Goal: Task Accomplishment & Management: Use online tool/utility

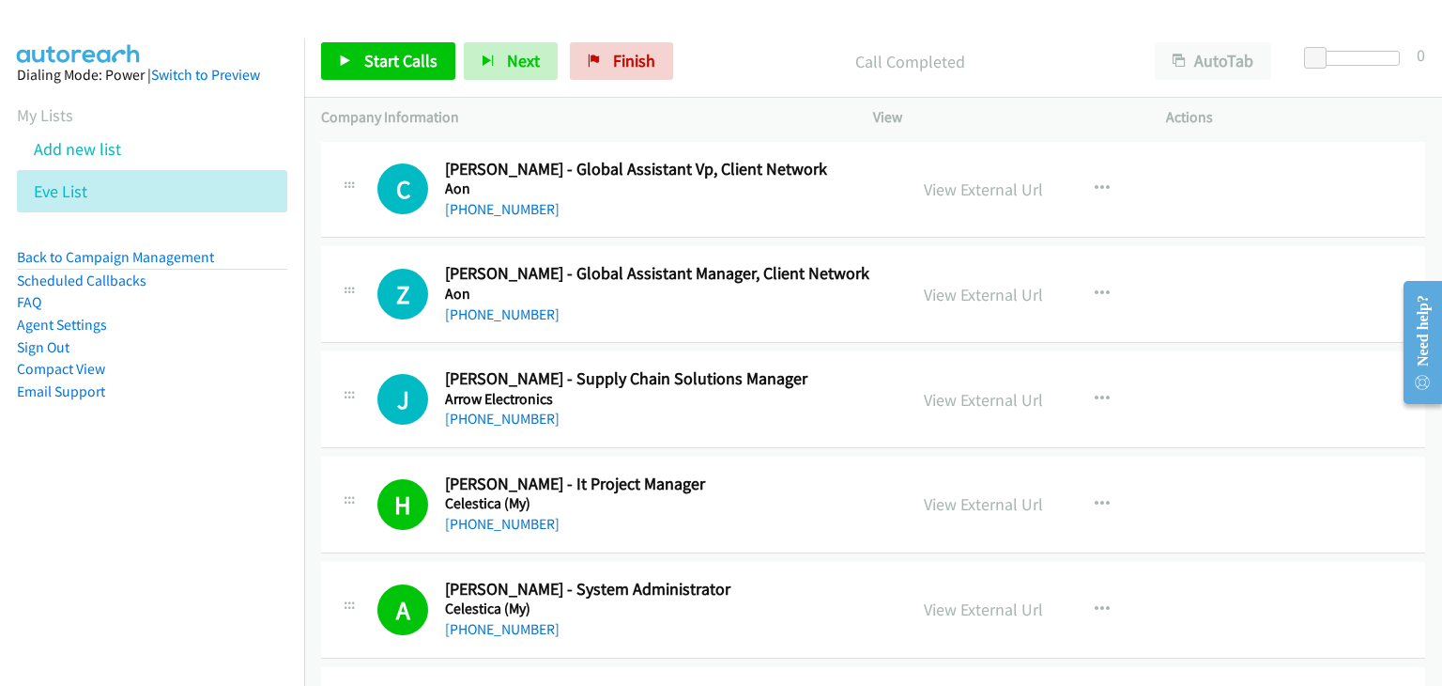
scroll to position [1127, 0]
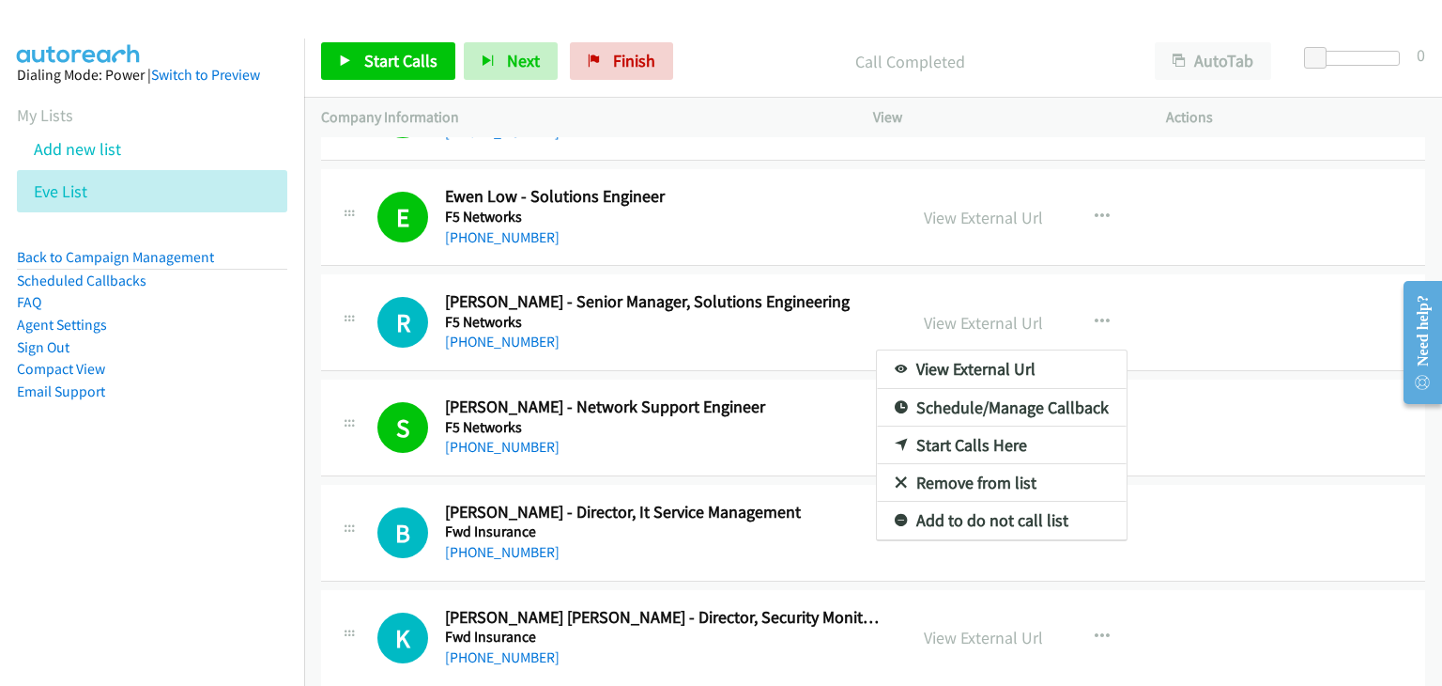
click at [162, 487] on nav "Dialing Mode: Power | Switch to Preview My Lists Add new list Eve List Back to …" at bounding box center [152, 382] width 305 height 686
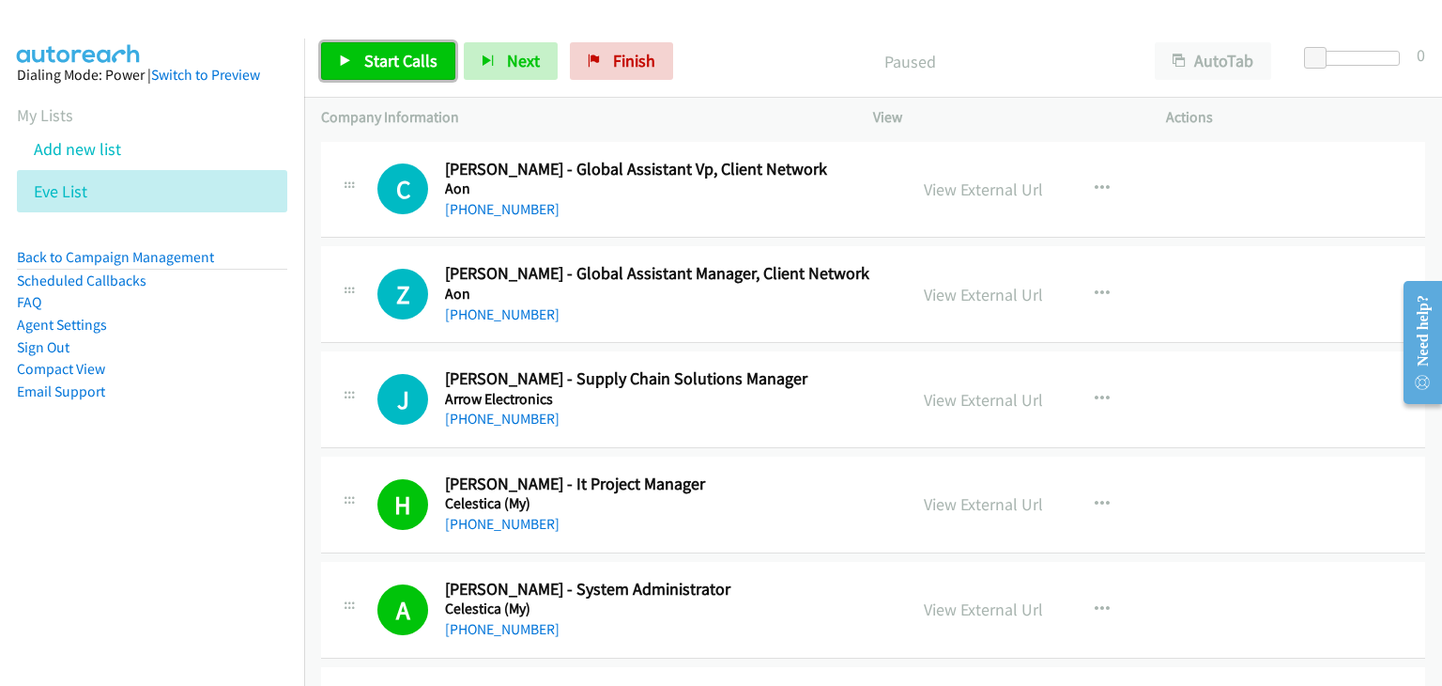
click at [399, 59] on span "Start Calls" at bounding box center [400, 61] width 73 height 22
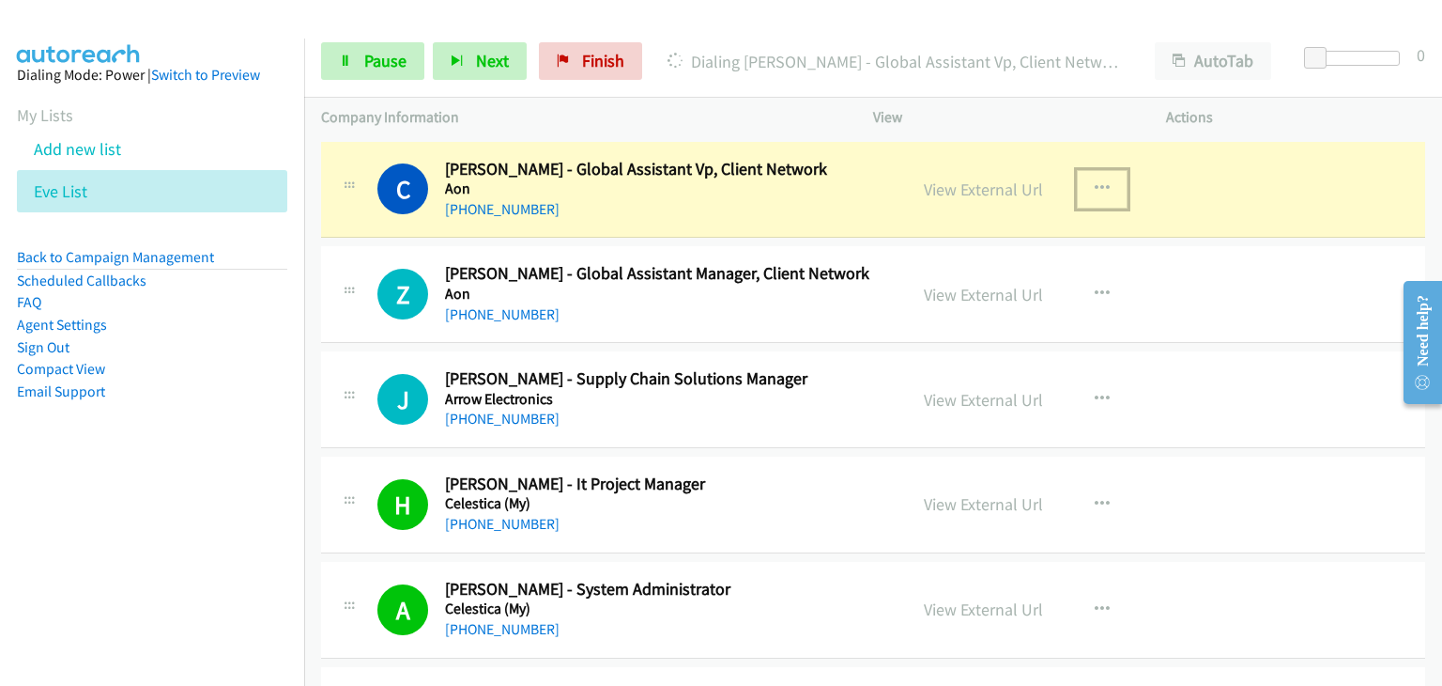
click at [1095, 185] on icon "button" at bounding box center [1102, 188] width 15 height 15
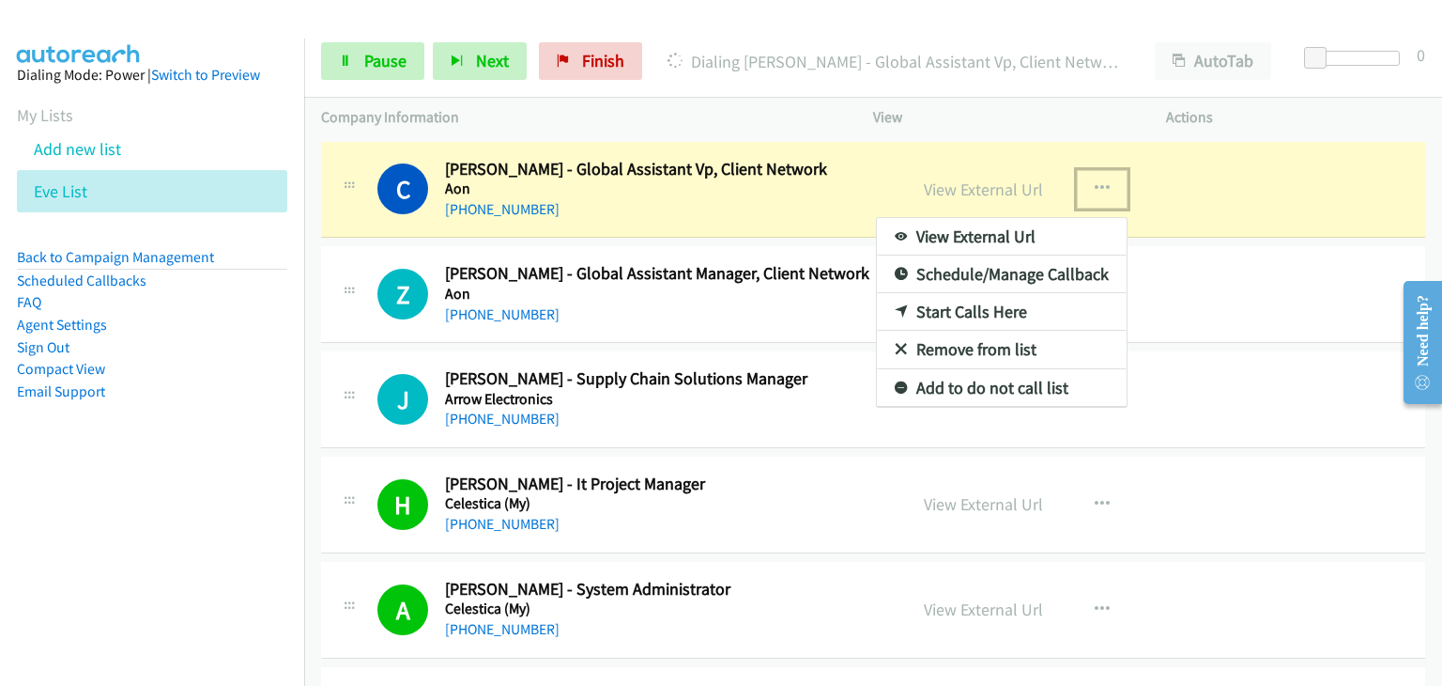
click at [1049, 235] on link "View External Url" at bounding box center [1002, 237] width 250 height 38
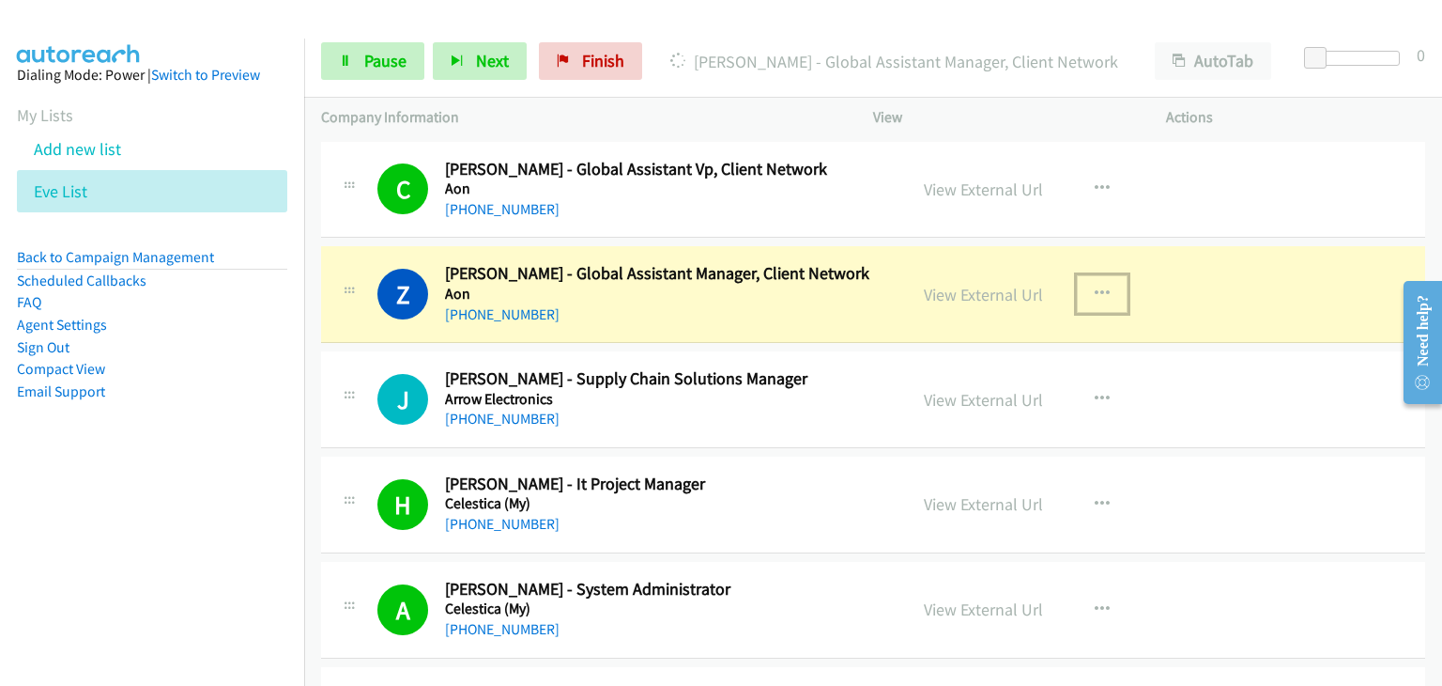
click at [1095, 293] on icon "button" at bounding box center [1102, 293] width 15 height 15
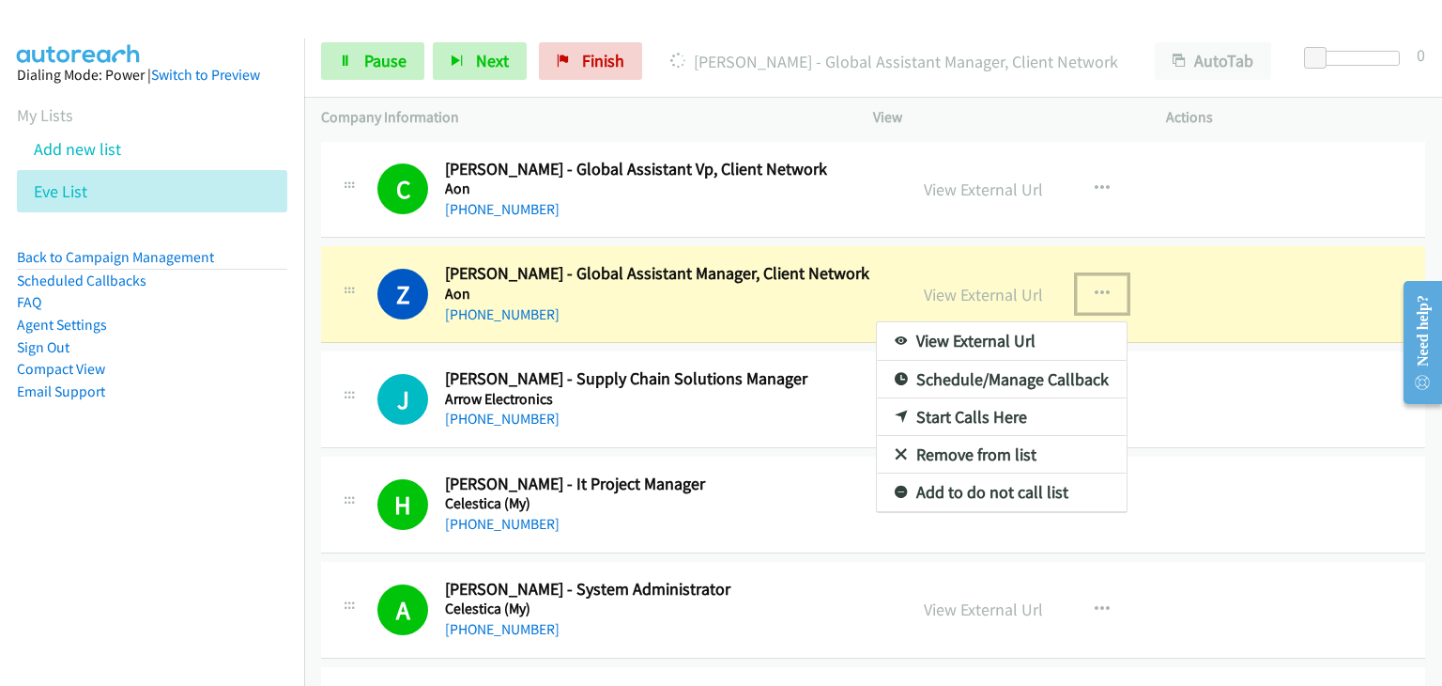
click at [1009, 339] on link "View External Url" at bounding box center [1002, 341] width 250 height 38
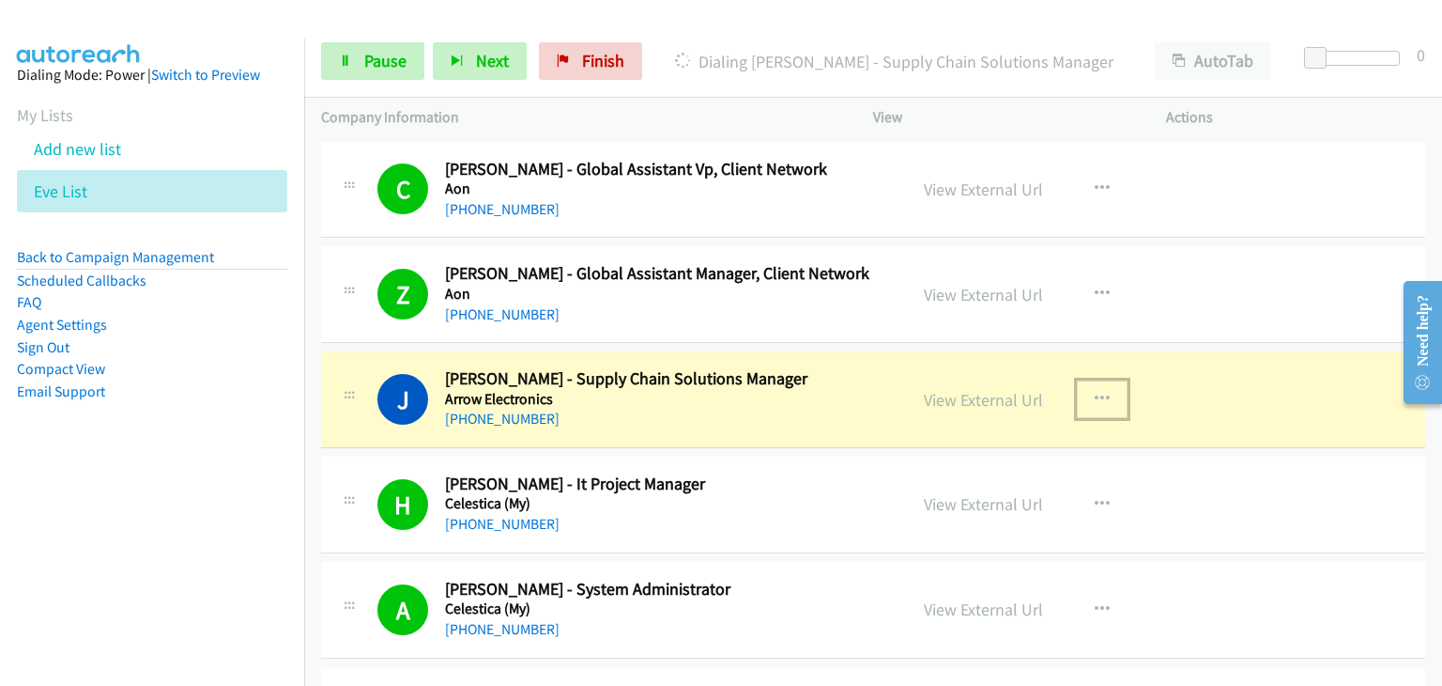
click at [1106, 394] on button "button" at bounding box center [1102, 399] width 51 height 38
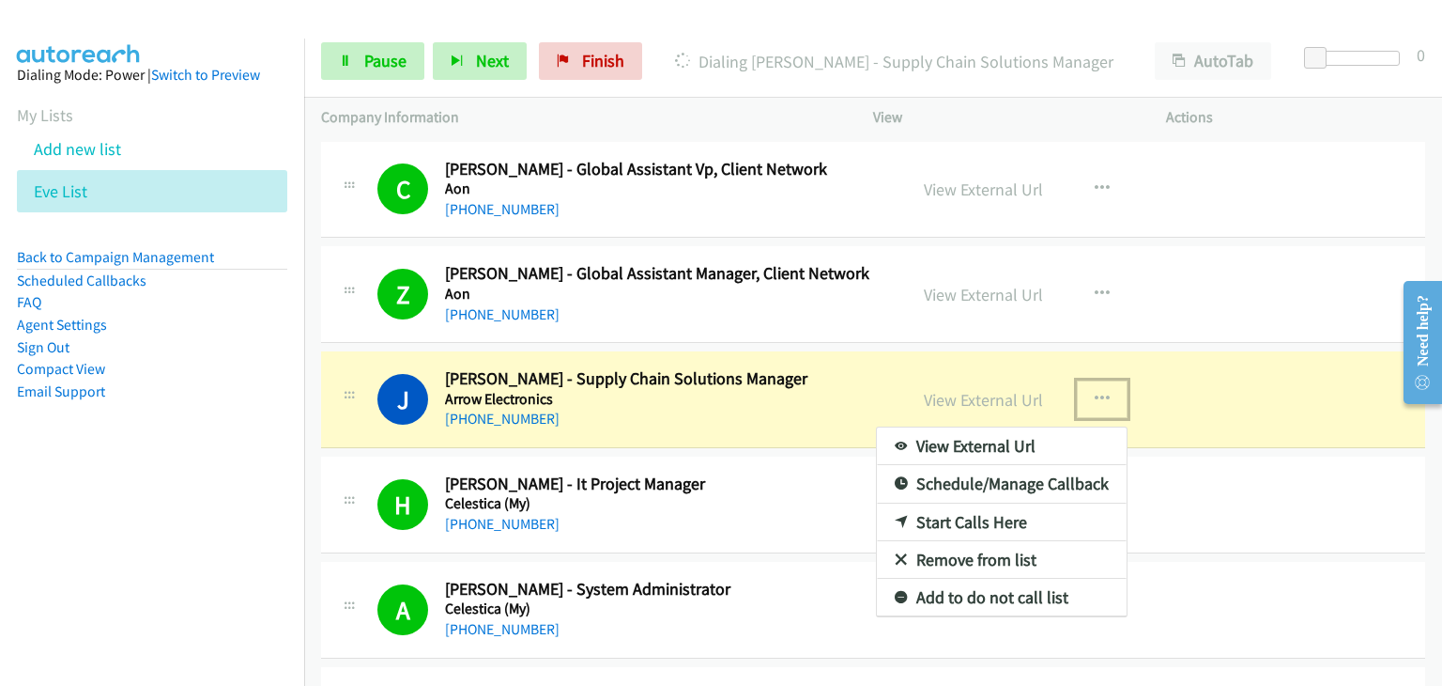
click at [1028, 445] on link "View External Url" at bounding box center [1002, 446] width 250 height 38
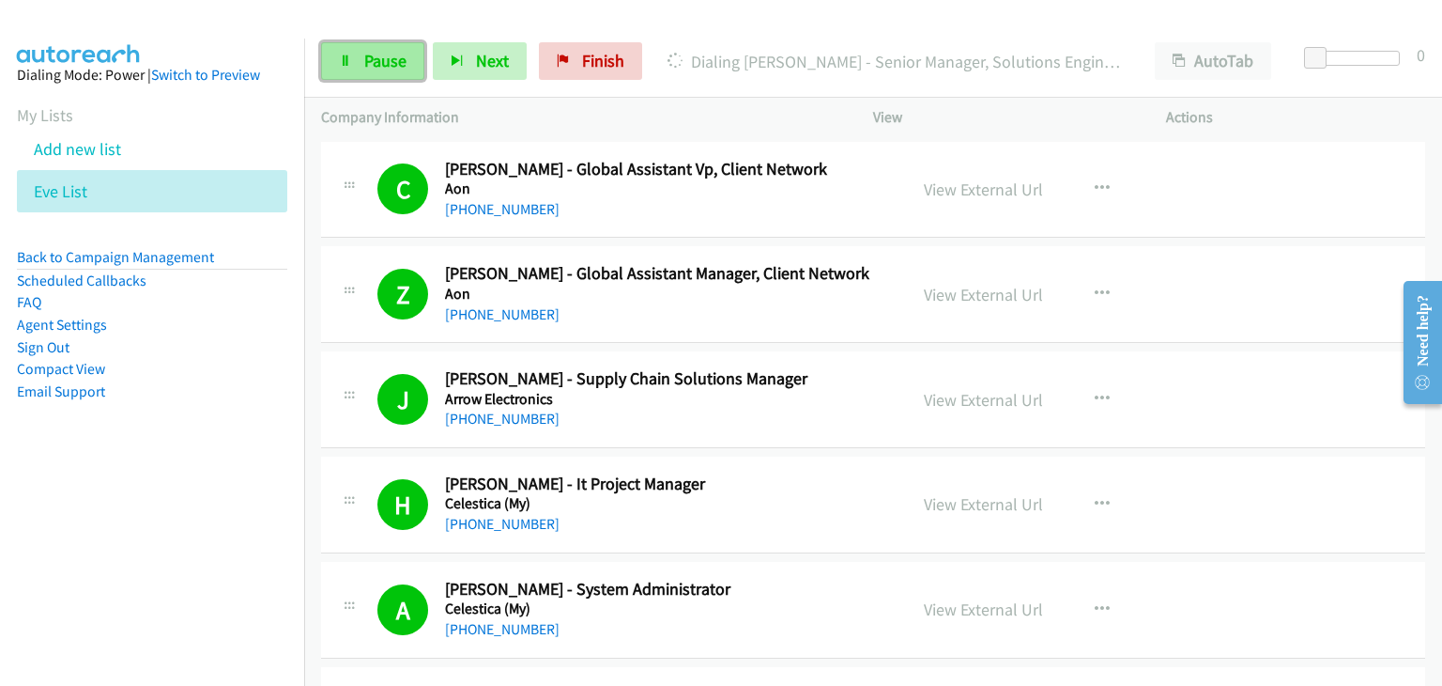
click at [357, 54] on link "Pause" at bounding box center [372, 61] width 103 height 38
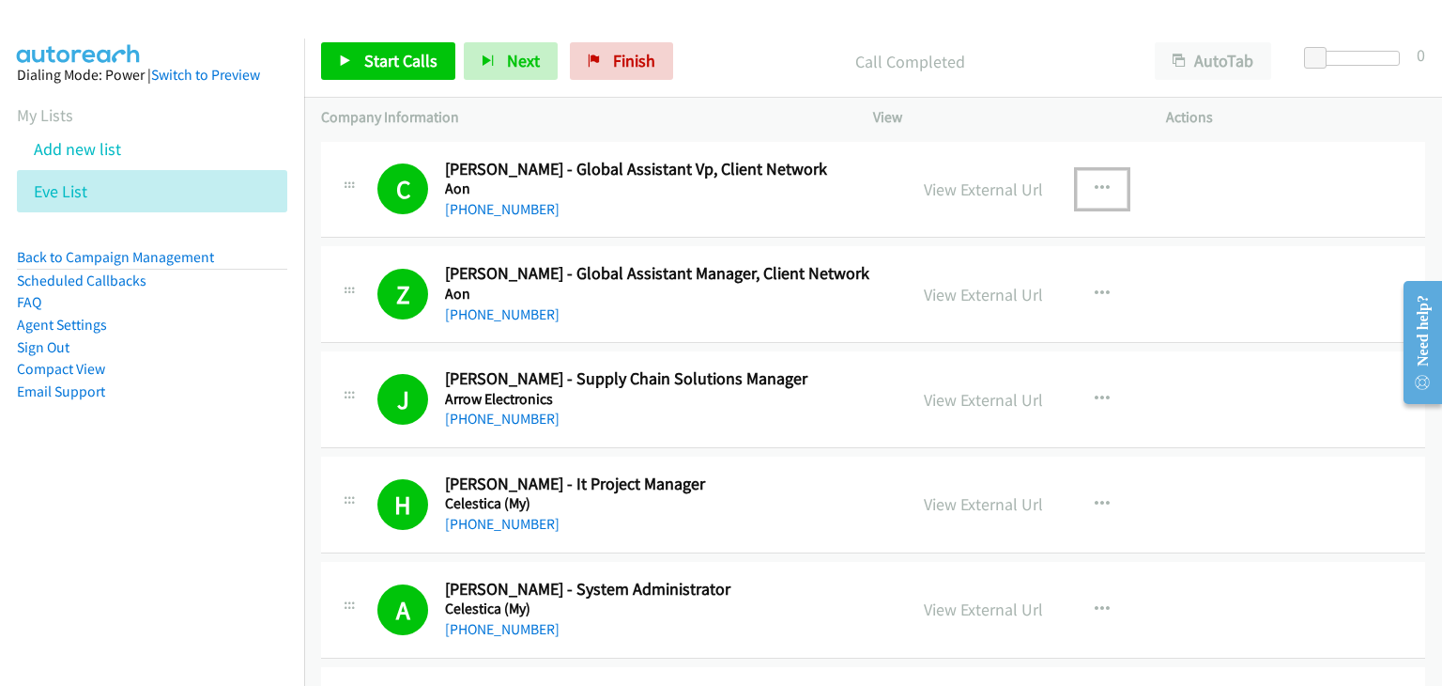
click at [1095, 188] on icon "button" at bounding box center [1102, 188] width 15 height 15
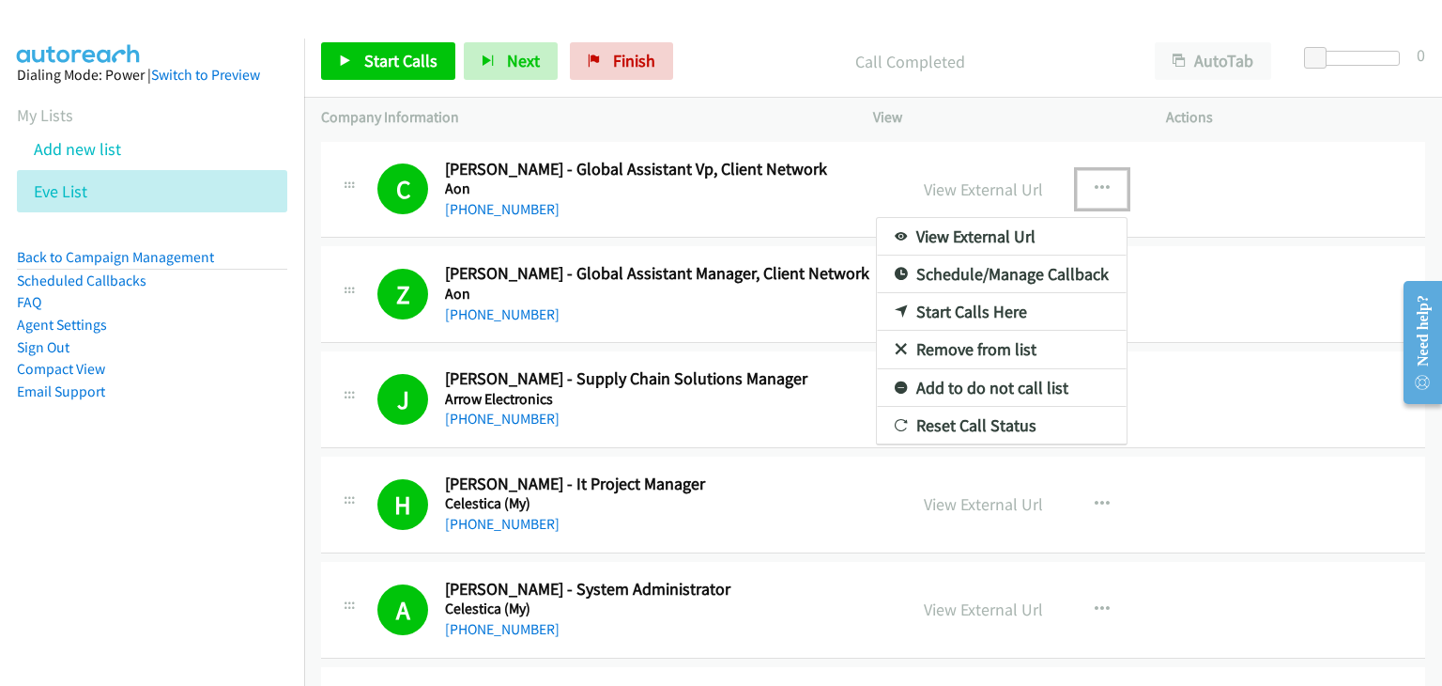
click at [1012, 241] on link "View External Url" at bounding box center [1002, 237] width 250 height 38
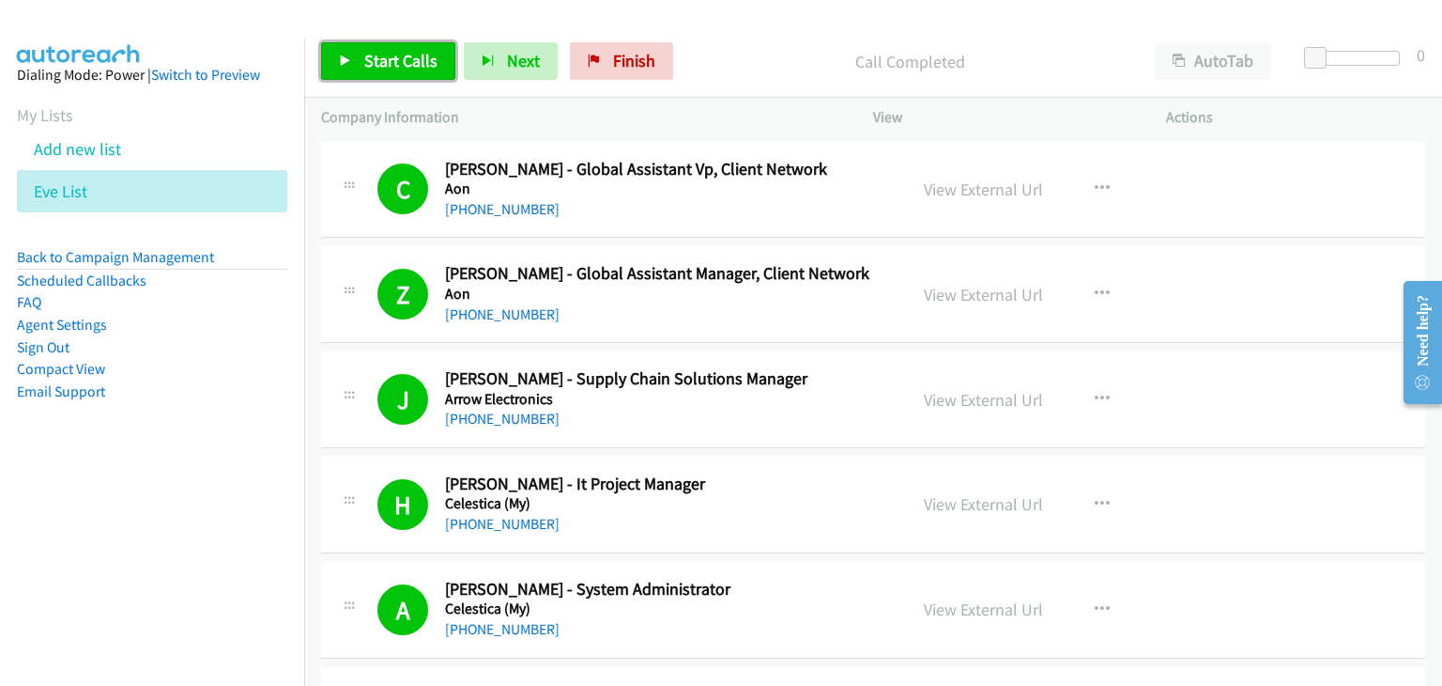
click at [405, 68] on span "Start Calls" at bounding box center [400, 61] width 73 height 22
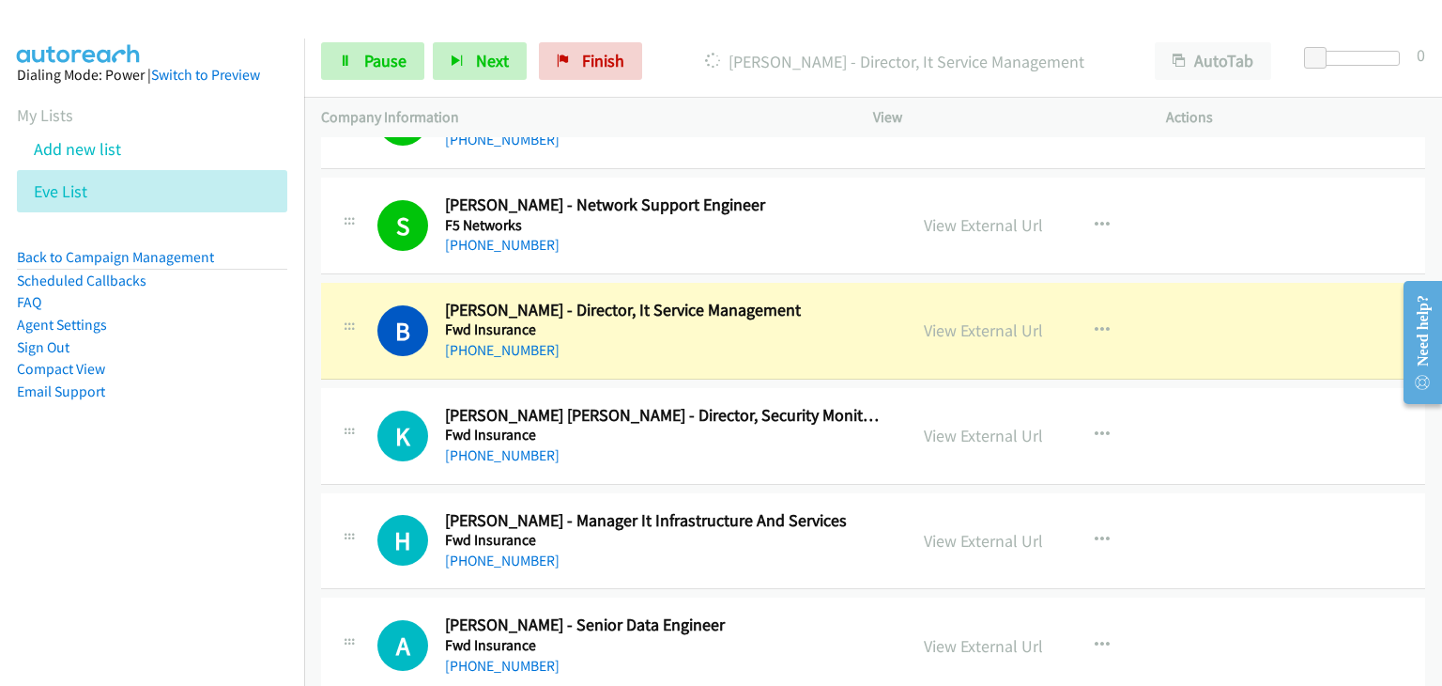
scroll to position [1409, 0]
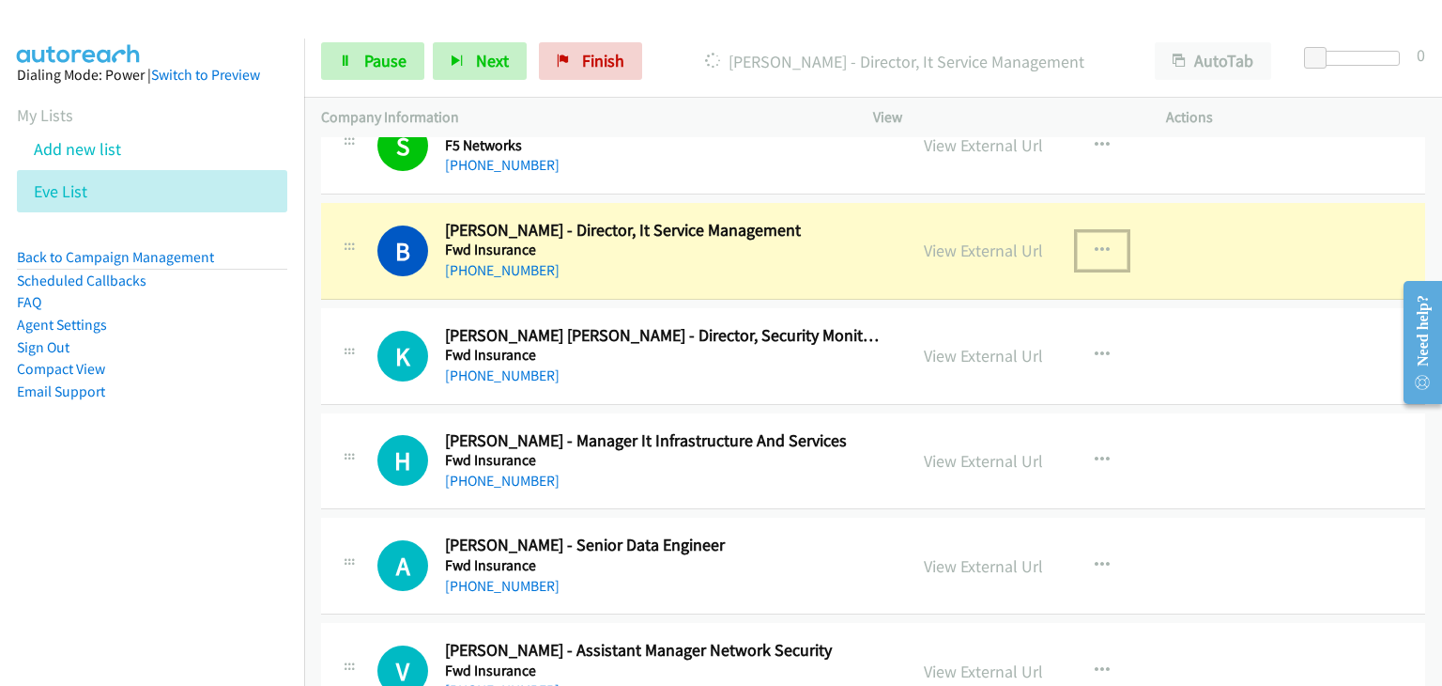
click at [1095, 249] on icon "button" at bounding box center [1102, 250] width 15 height 15
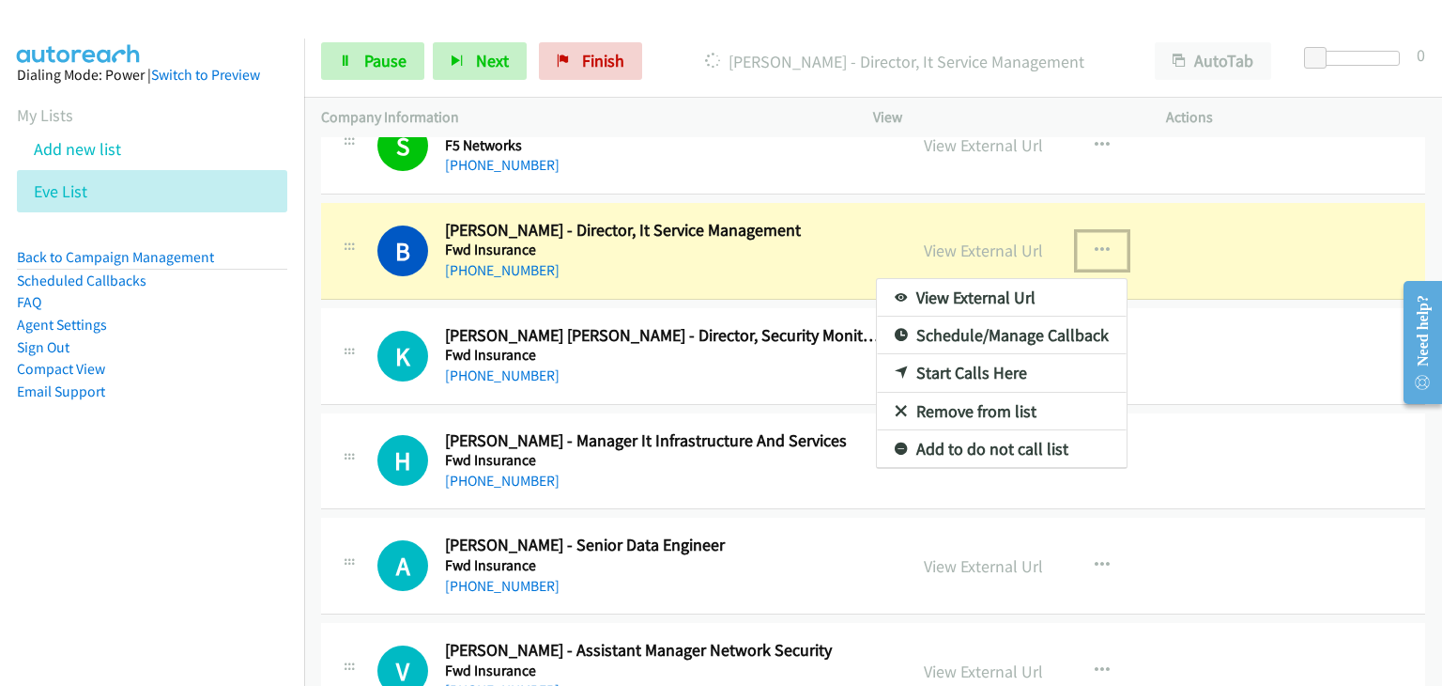
click at [983, 294] on link "View External Url" at bounding box center [1002, 298] width 250 height 38
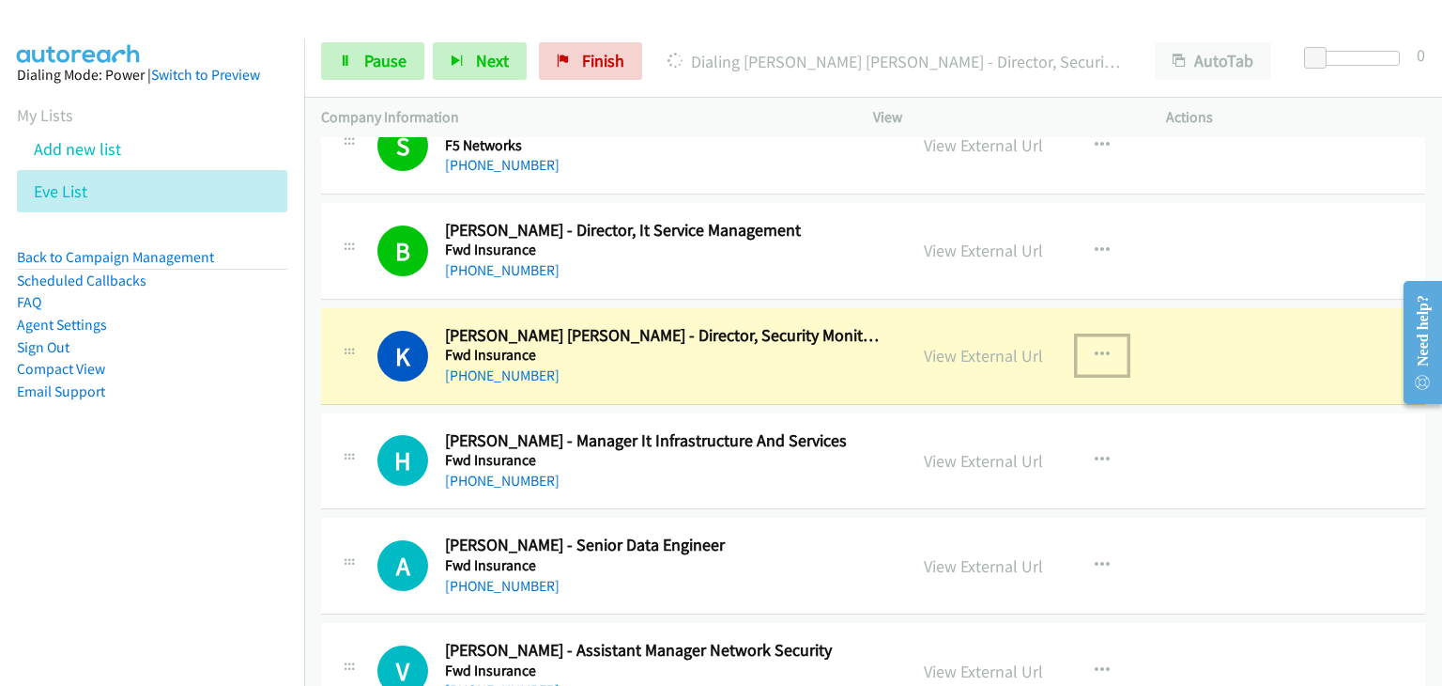
click at [1097, 352] on icon "button" at bounding box center [1102, 354] width 15 height 15
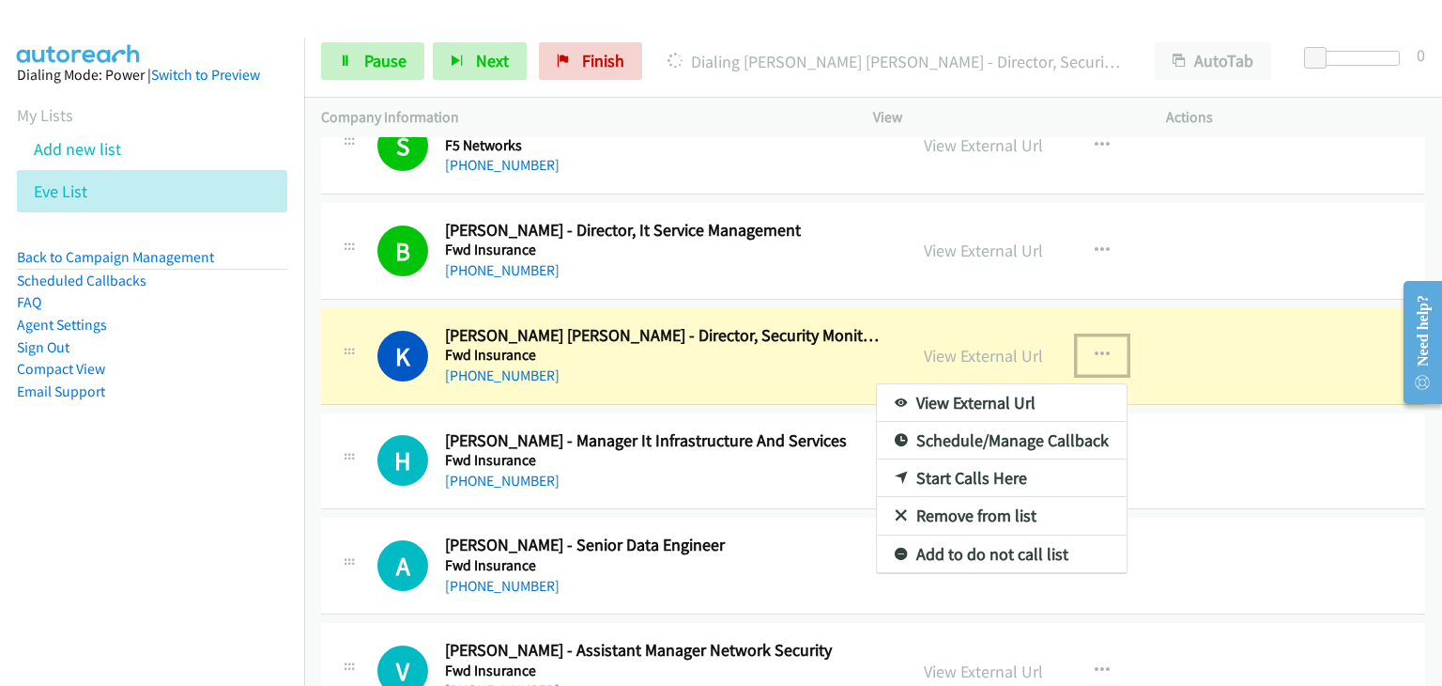
click at [1040, 403] on link "View External Url" at bounding box center [1002, 403] width 250 height 38
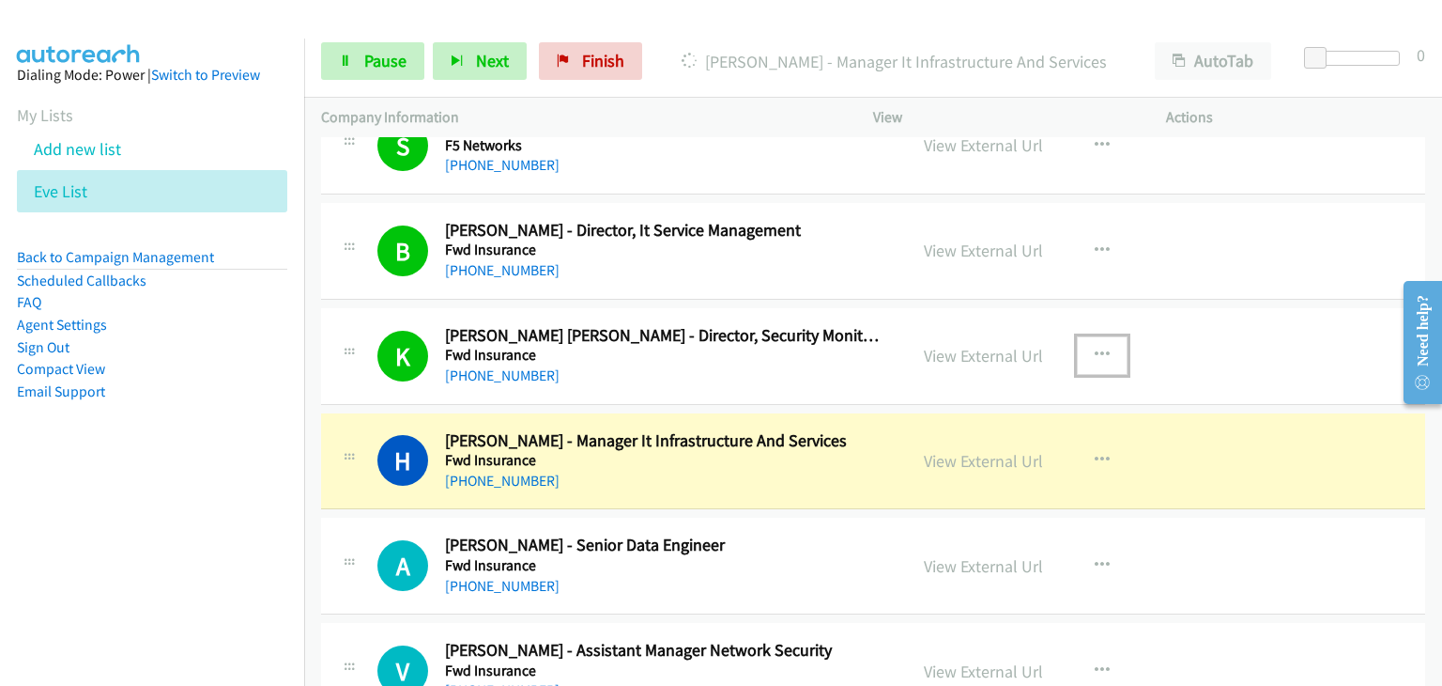
scroll to position [1502, 0]
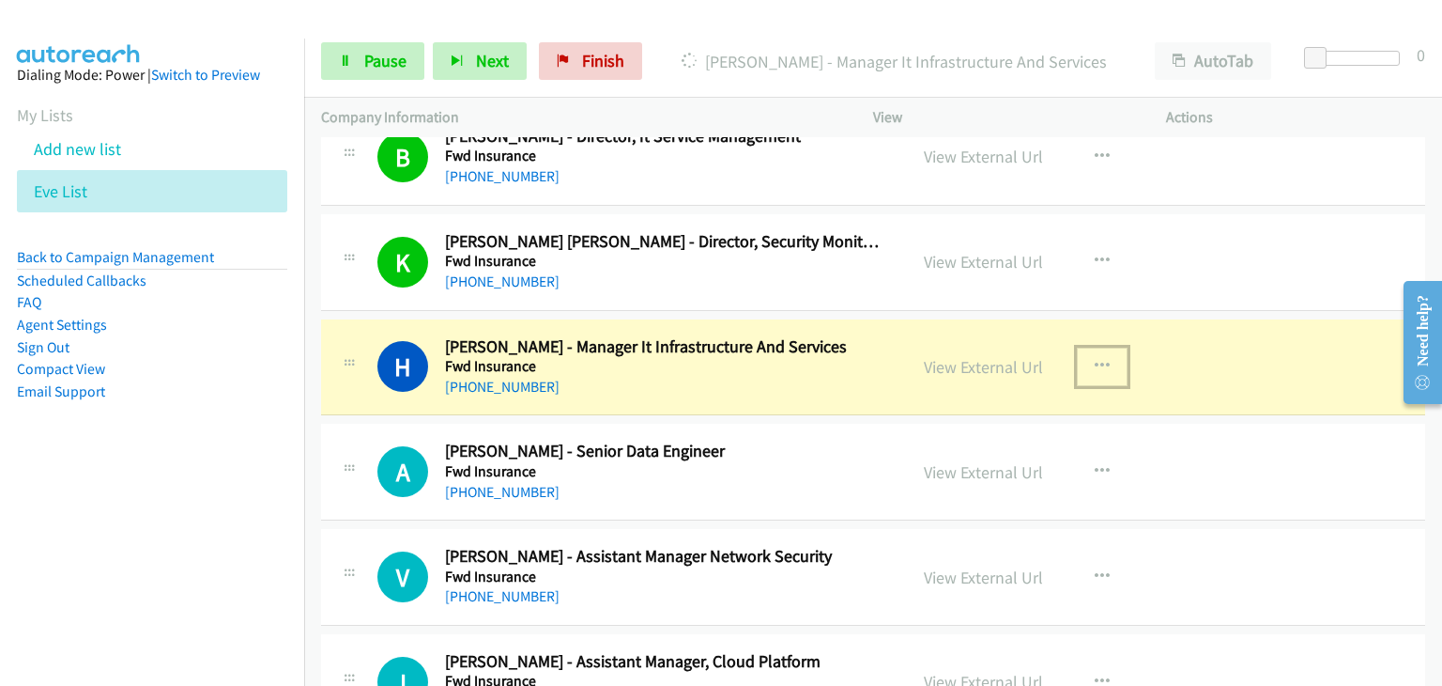
click at [1095, 359] on icon "button" at bounding box center [1102, 366] width 15 height 15
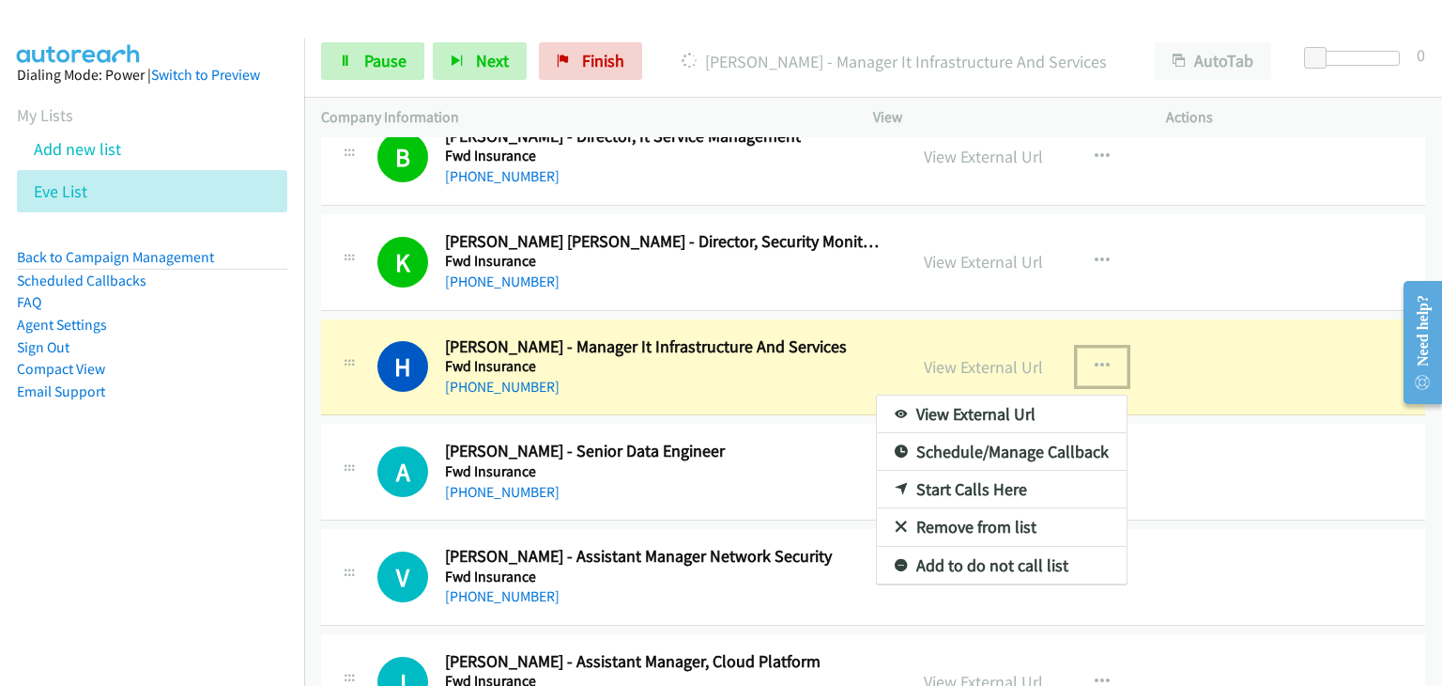
click at [1009, 414] on link "View External Url" at bounding box center [1002, 414] width 250 height 38
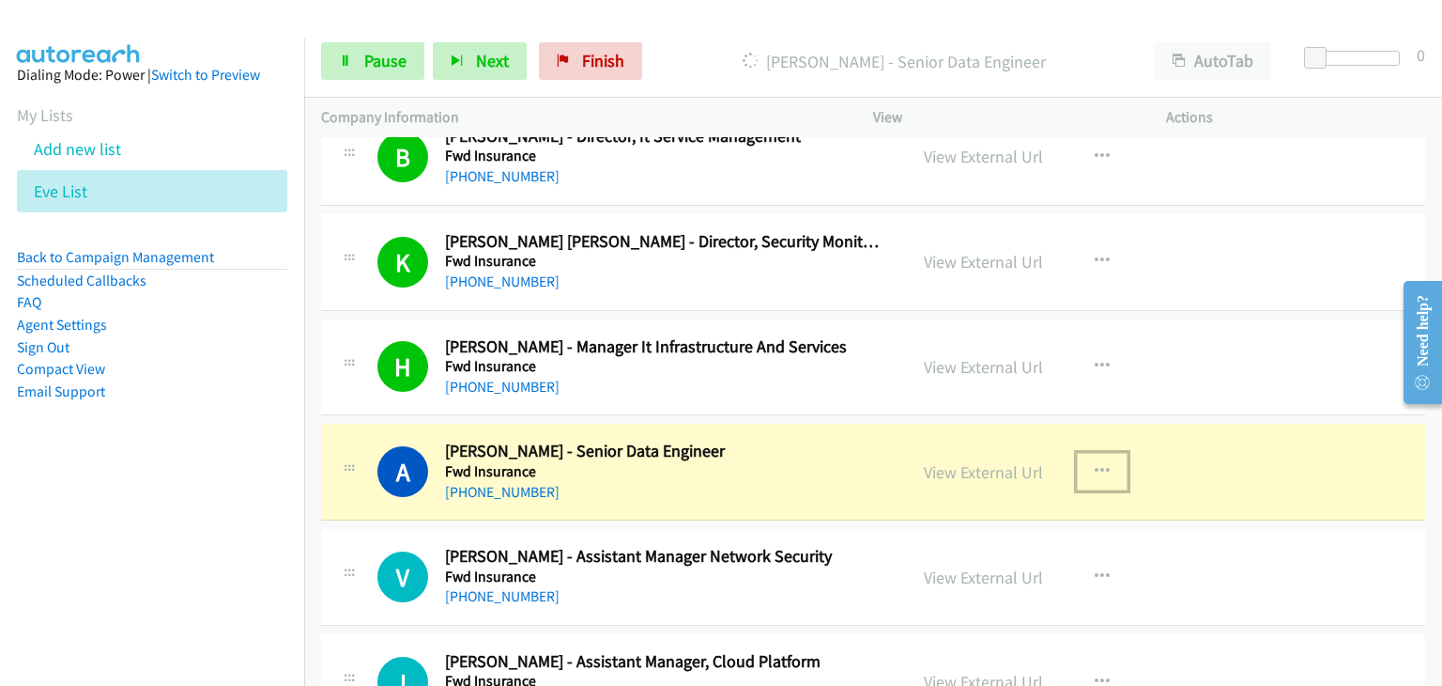
click at [1095, 464] on icon "button" at bounding box center [1102, 471] width 15 height 15
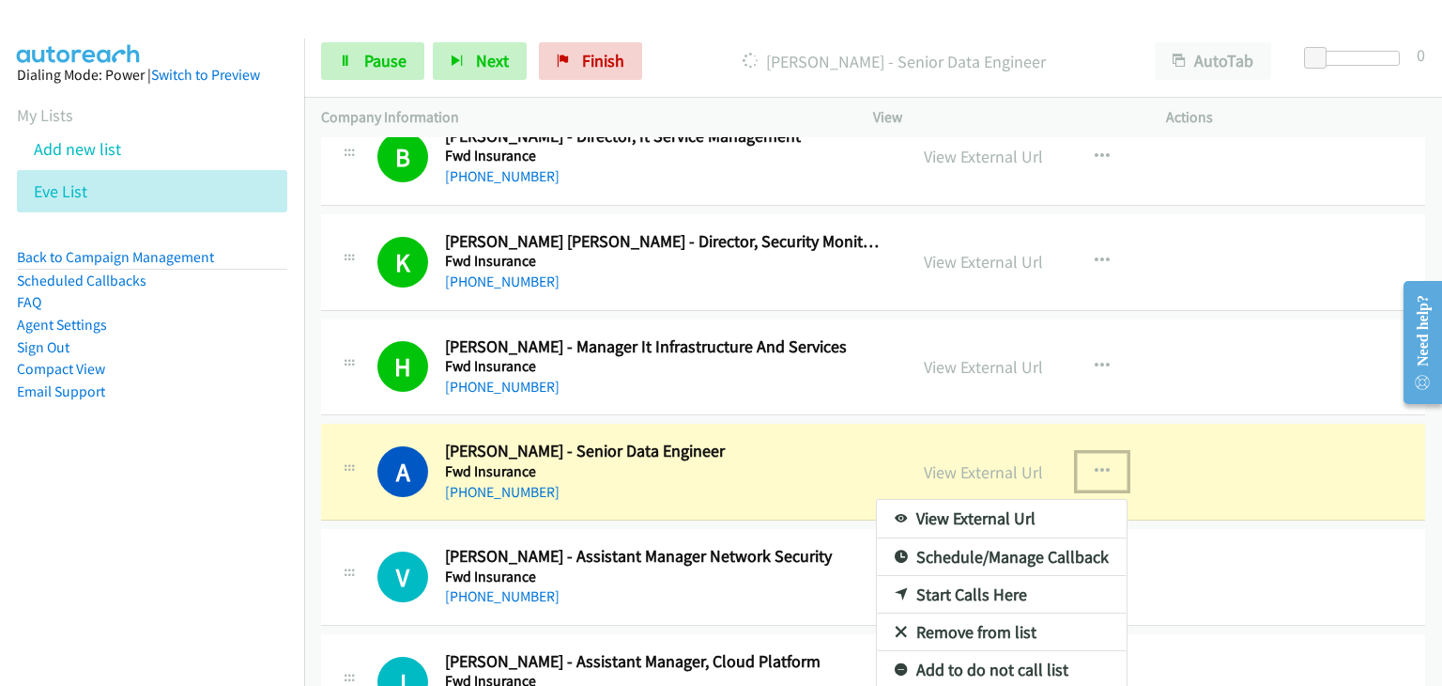
click at [1009, 515] on link "View External Url" at bounding box center [1002, 519] width 250 height 38
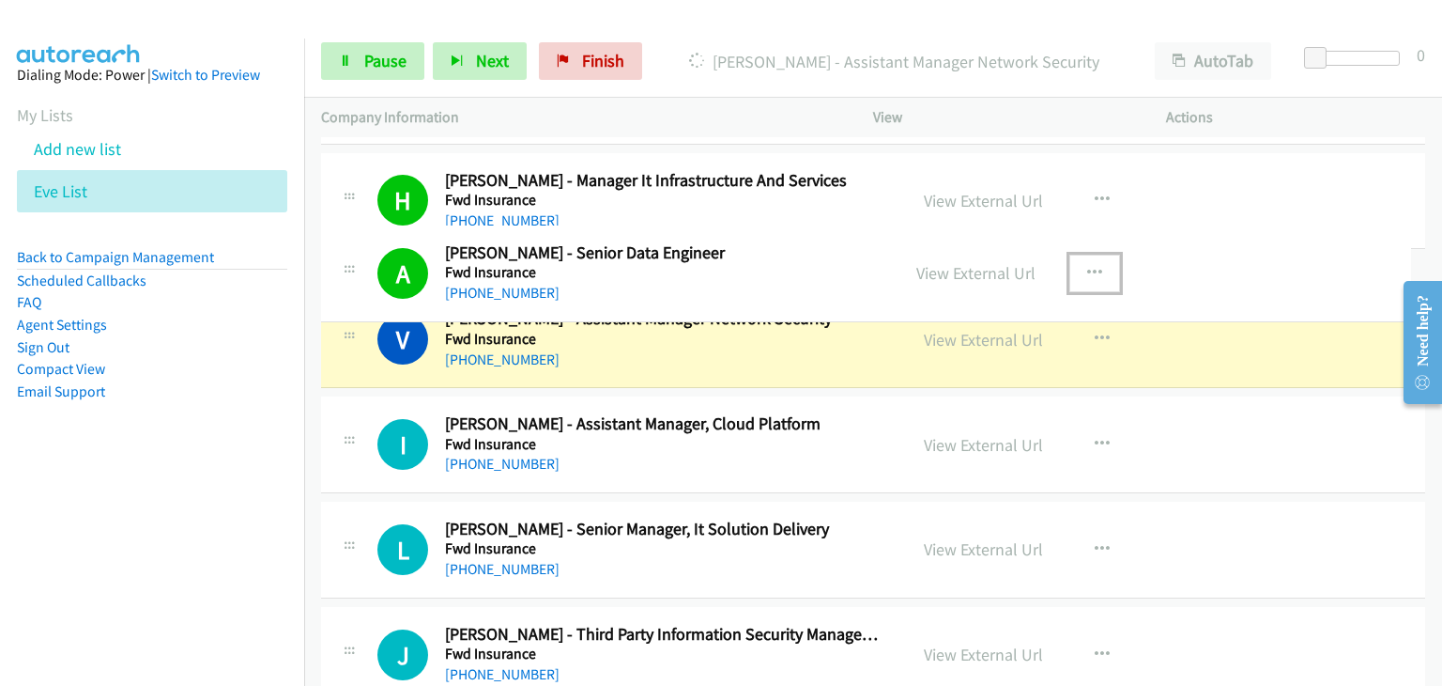
scroll to position [1672, 0]
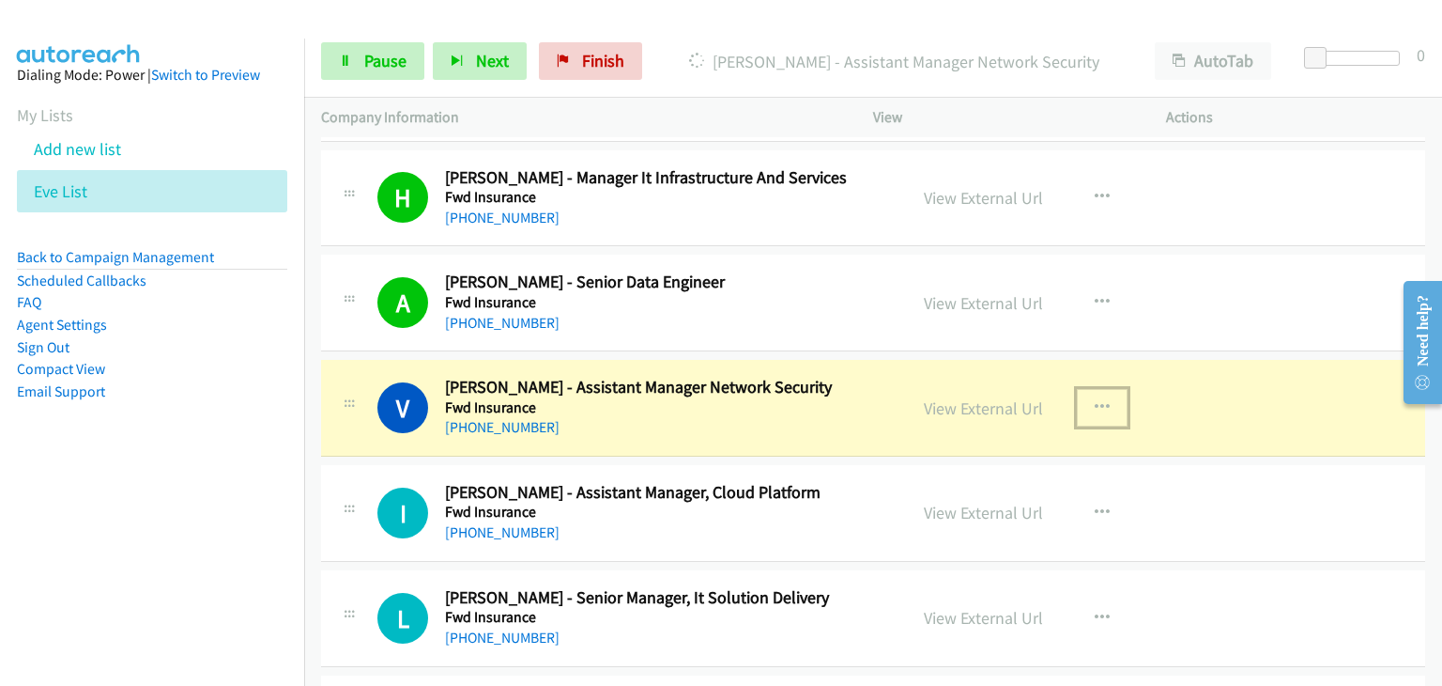
click at [1095, 403] on icon "button" at bounding box center [1102, 407] width 15 height 15
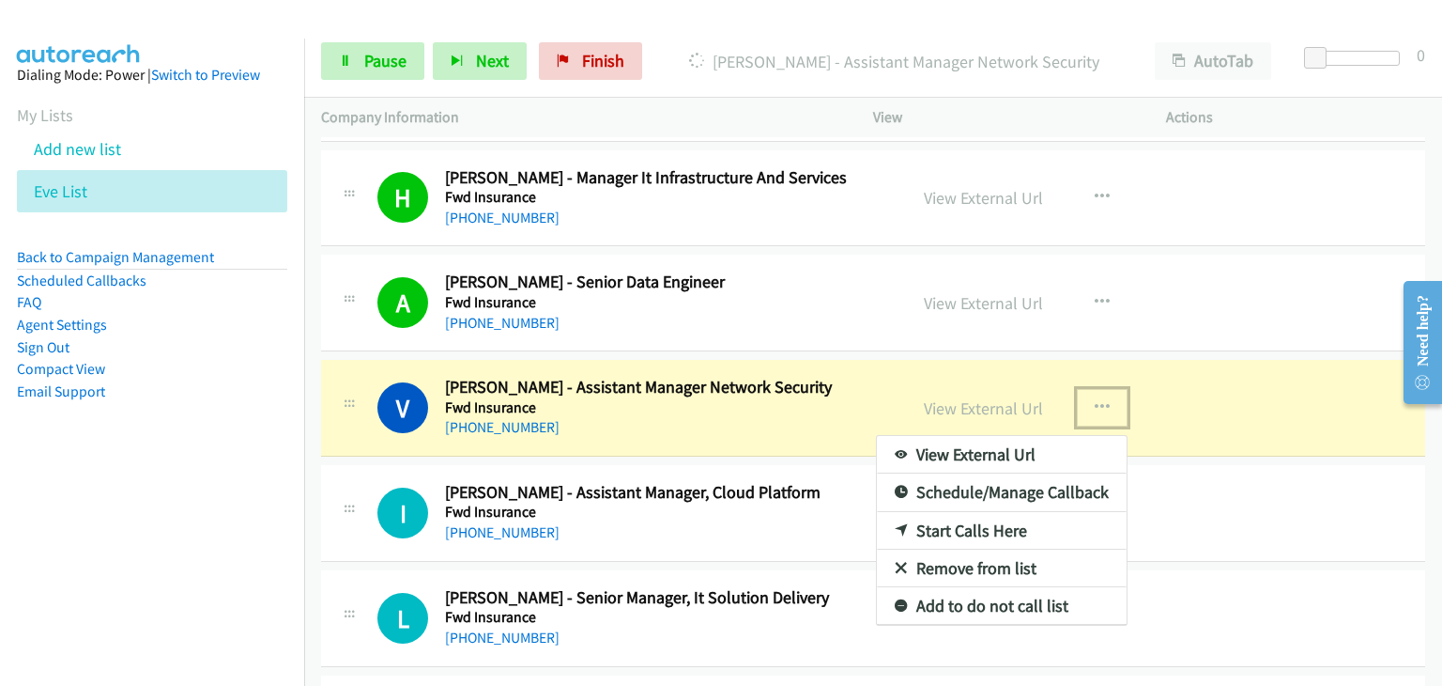
click at [1019, 453] on link "View External Url" at bounding box center [1002, 455] width 250 height 38
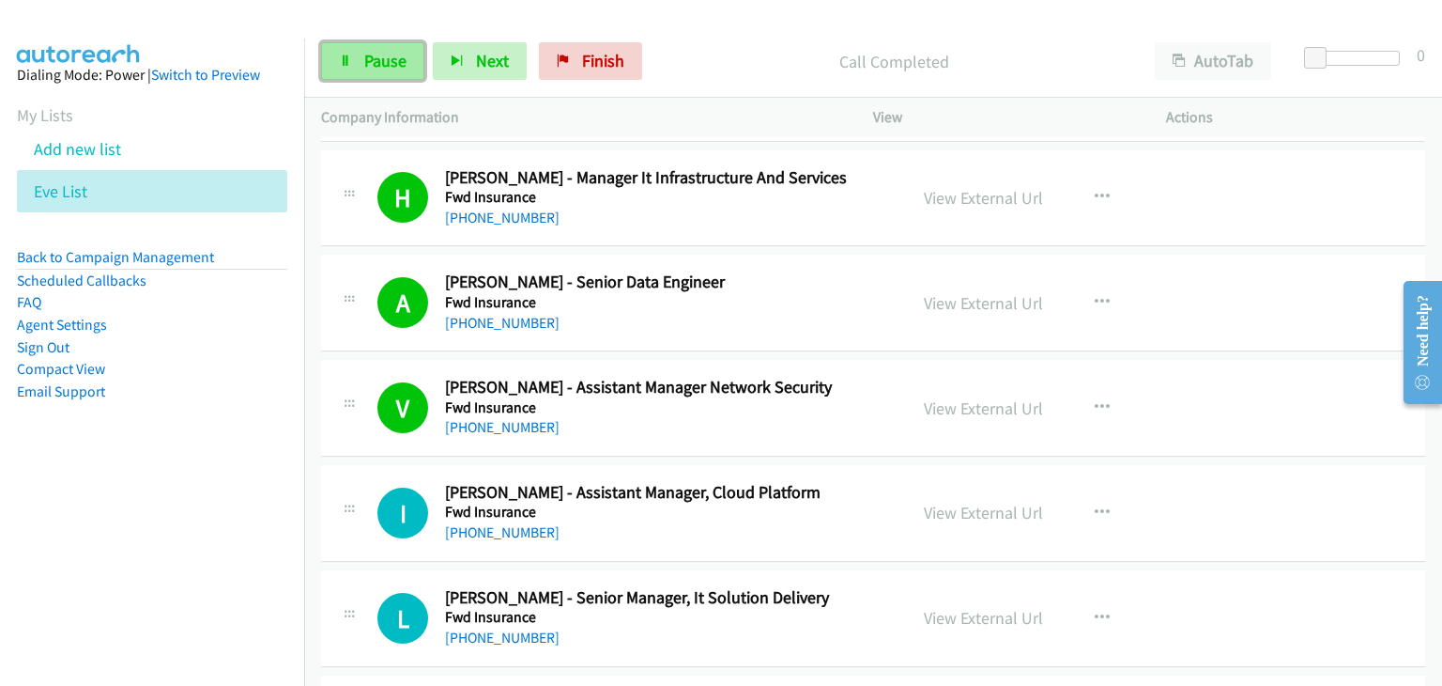
drag, startPoint x: 349, startPoint y: 65, endPoint x: 356, endPoint y: 73, distance: 10.7
click at [350, 65] on icon at bounding box center [345, 61] width 13 height 13
